Goal: Task Accomplishment & Management: Use online tool/utility

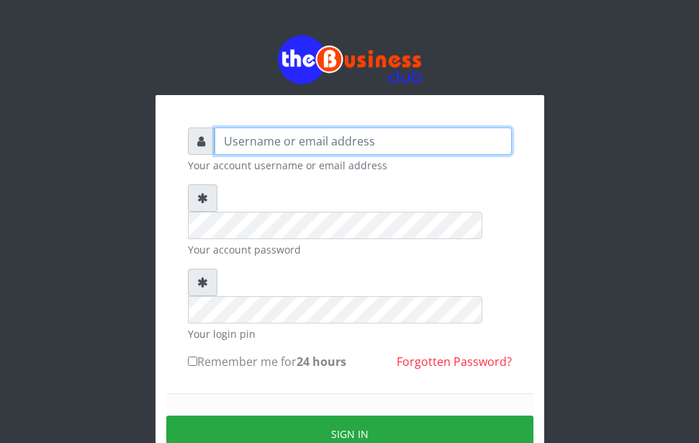
click at [283, 141] on input "text" at bounding box center [362, 140] width 297 height 27
type input "OMOLOLU"
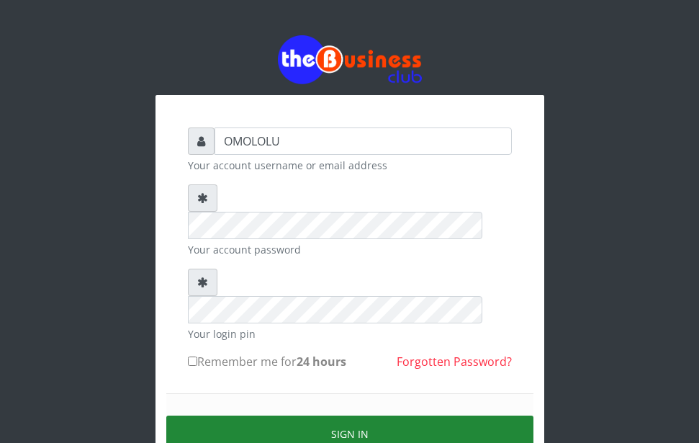
click at [281, 415] on button "Sign in" at bounding box center [349, 433] width 367 height 37
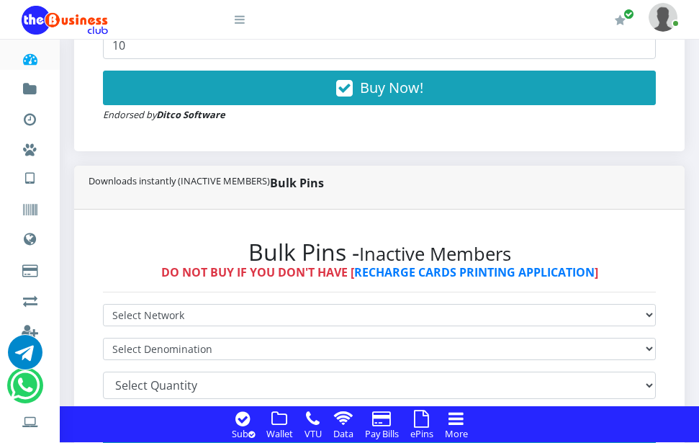
scroll to position [475, 0]
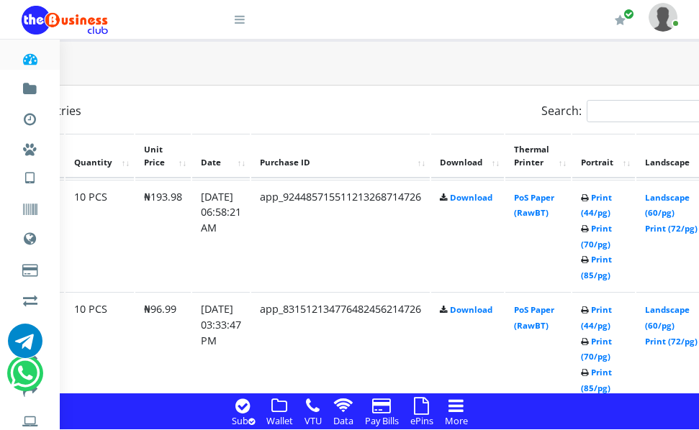
scroll to position [1105, 153]
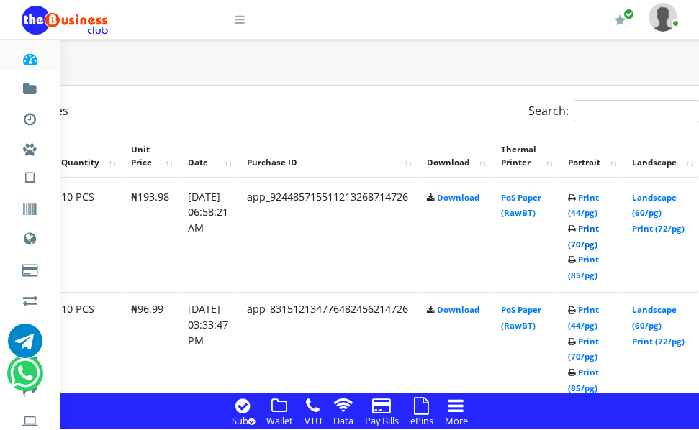
click at [599, 248] on link "Print (70/pg)" at bounding box center [583, 236] width 31 height 27
